Goal: Check status

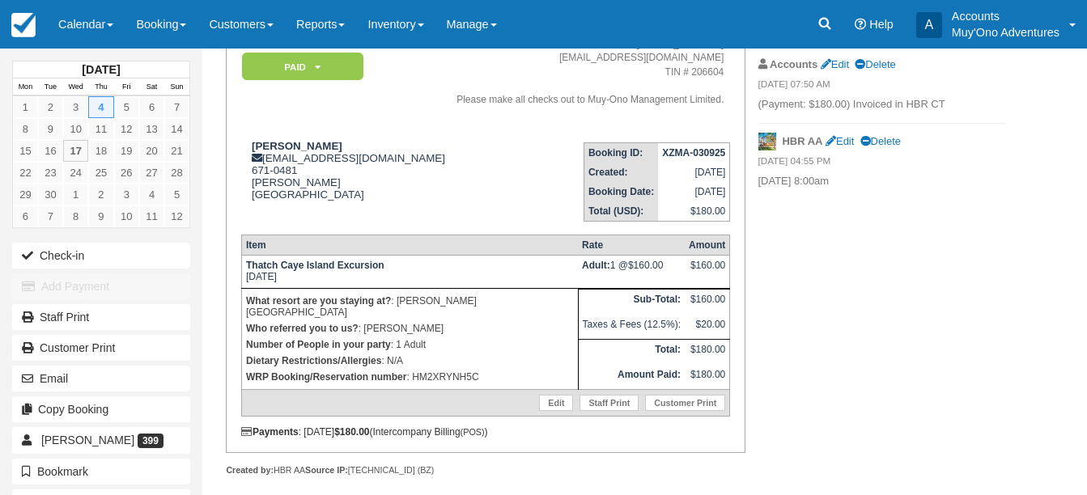
scroll to position [150, 0]
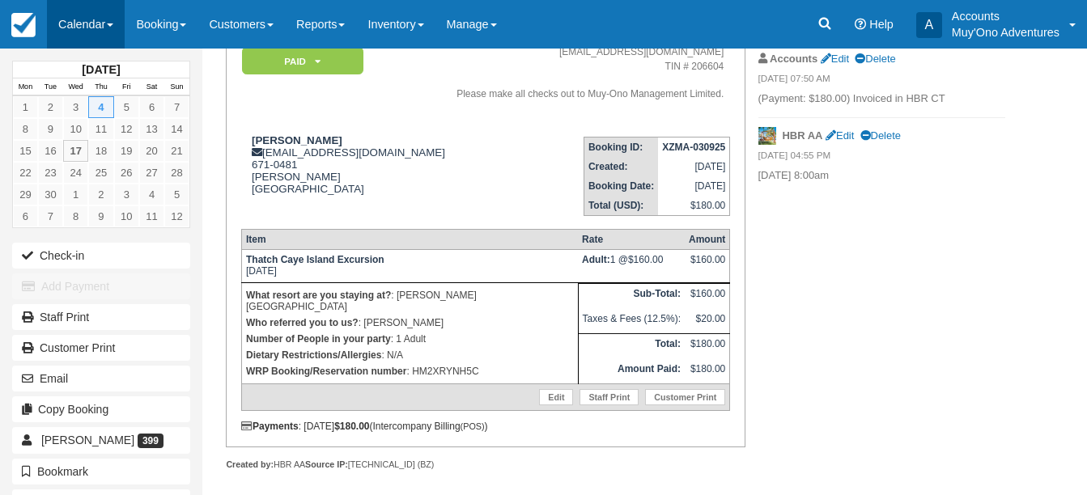
click at [117, 28] on link "Calendar" at bounding box center [86, 24] width 78 height 49
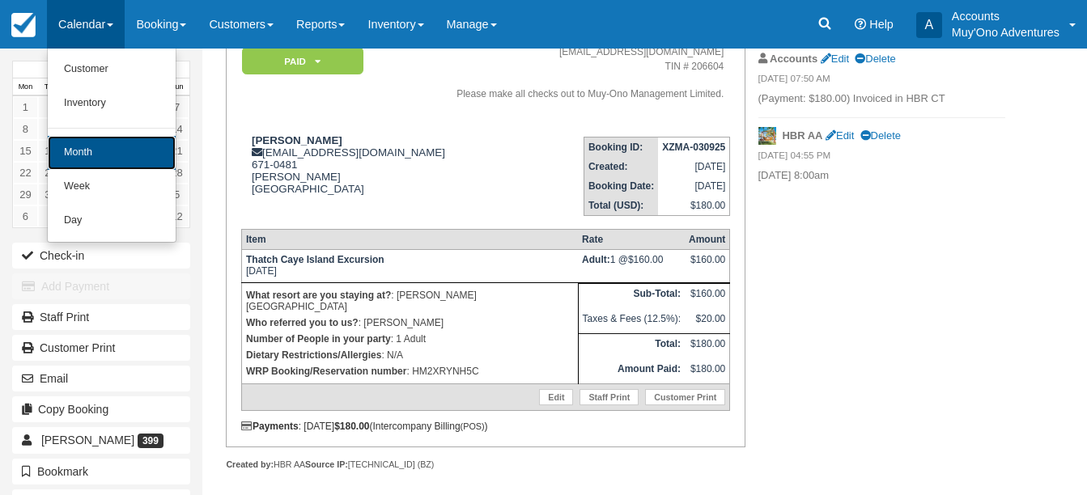
click at [106, 154] on link "Month" at bounding box center [112, 153] width 128 height 34
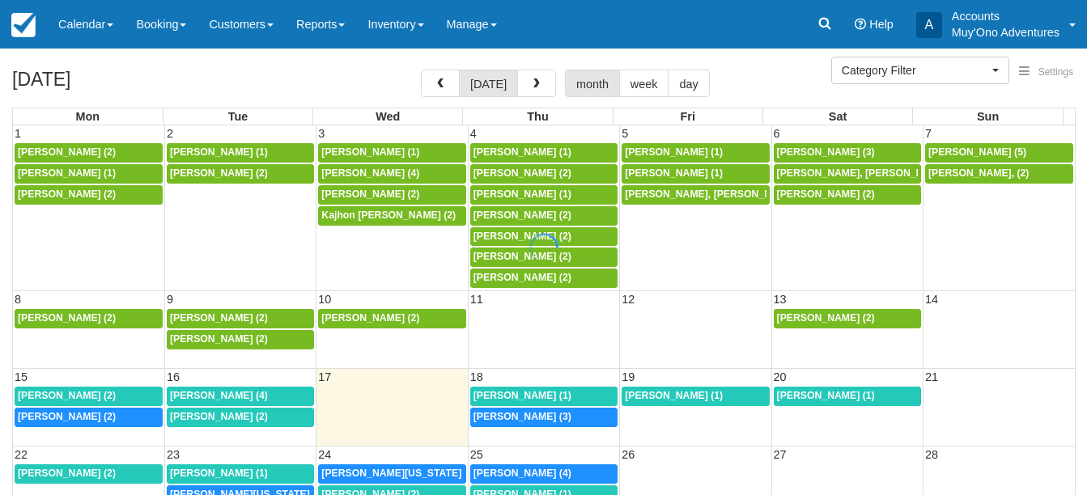
select select
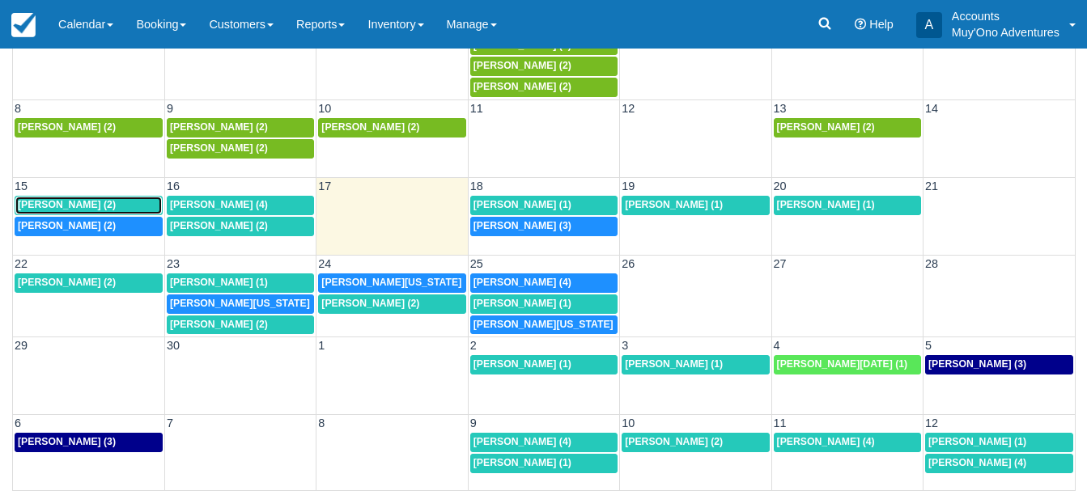
click at [122, 208] on div "[PERSON_NAME] (2)" at bounding box center [89, 205] width 142 height 13
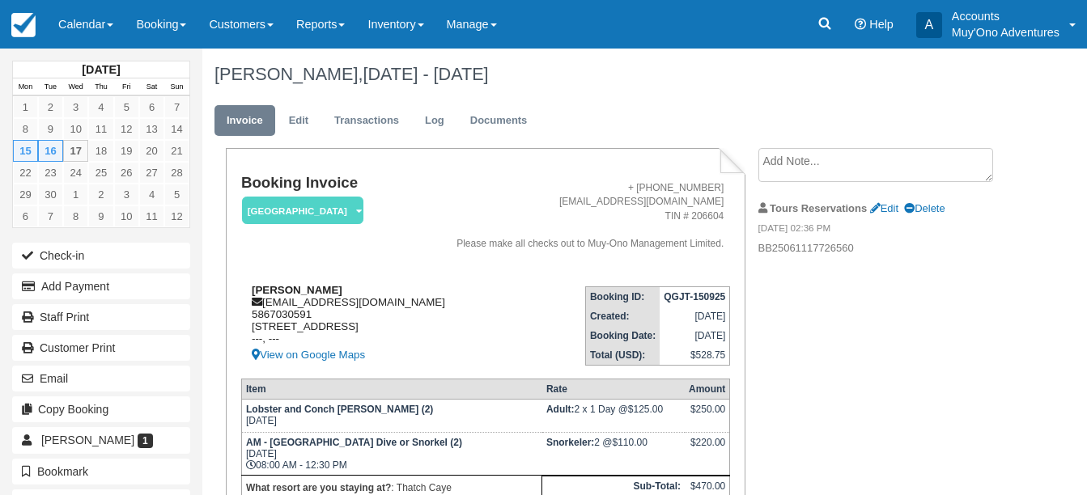
scroll to position [81, 0]
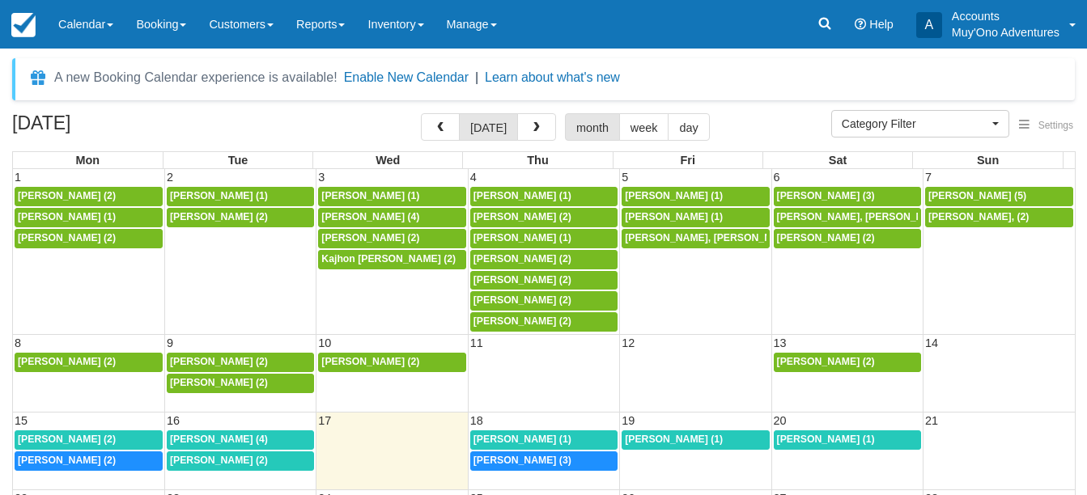
select select
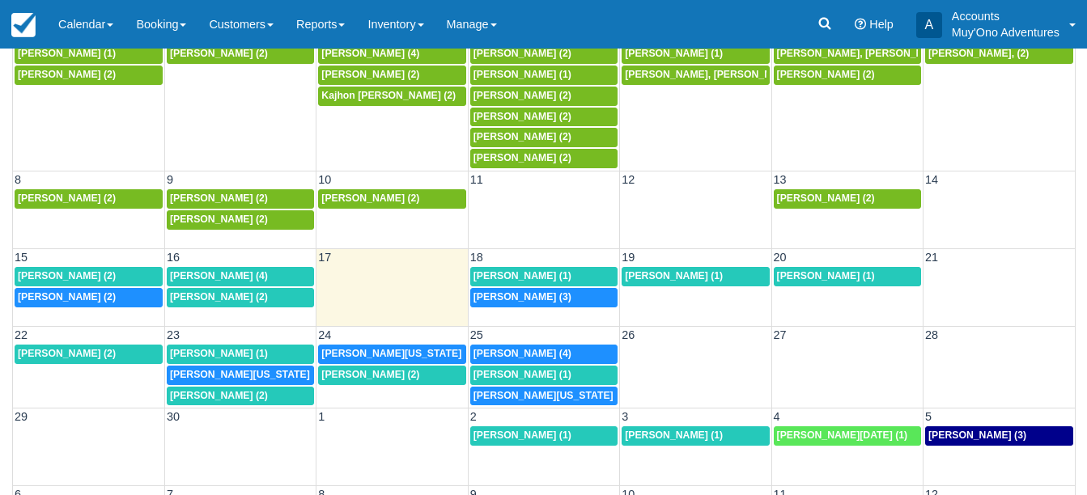
scroll to position [162, 0]
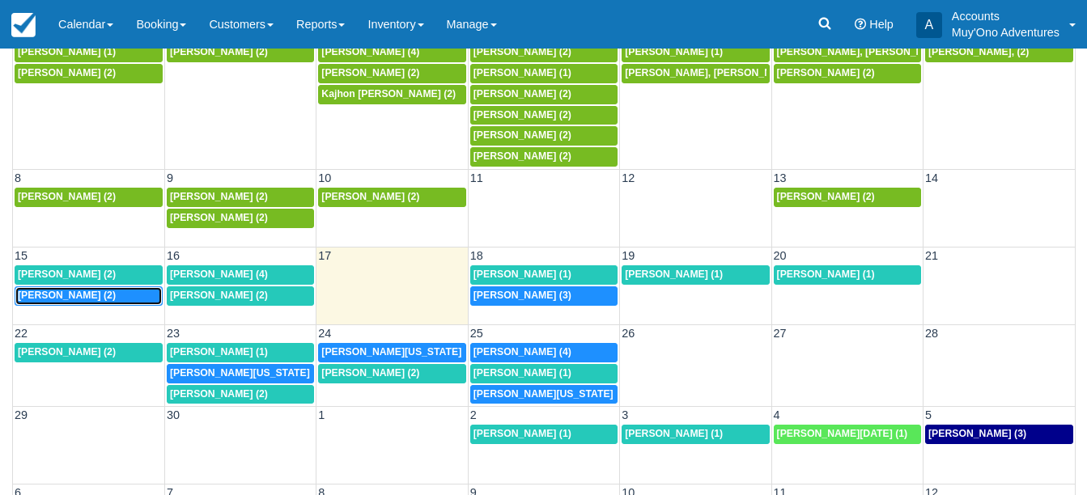
click at [104, 296] on div "7:30a Benjamin Hans (2)" at bounding box center [89, 296] width 142 height 13
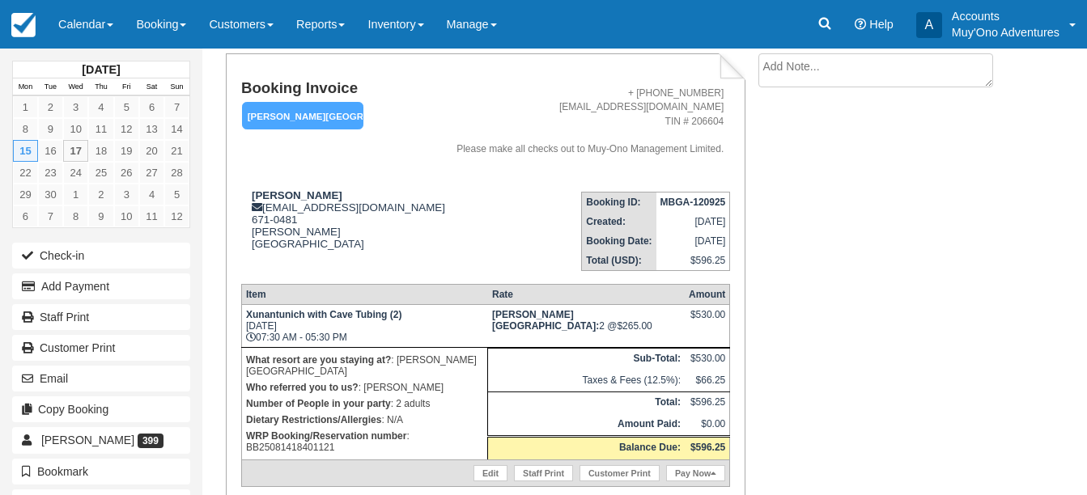
scroll to position [70, 0]
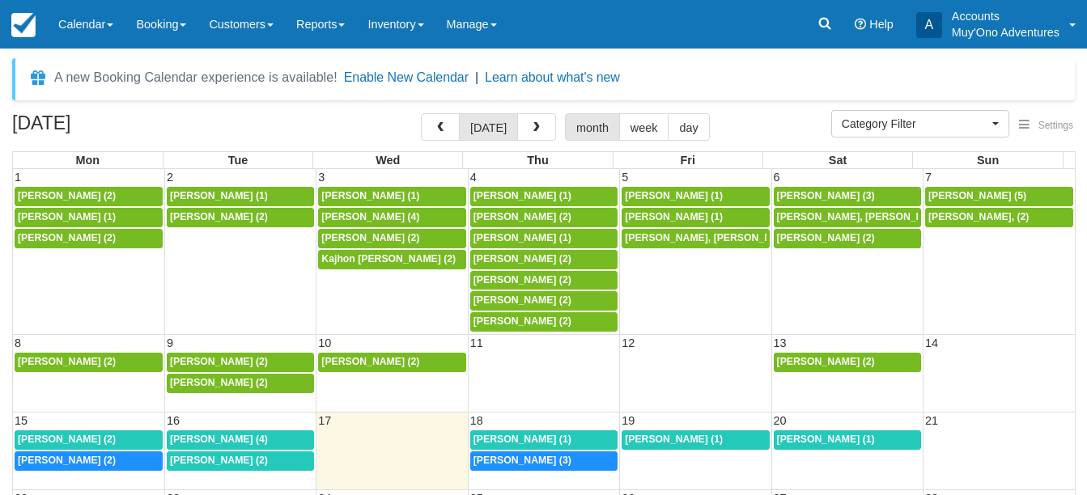
select select
